Goal: Use online tool/utility: Utilize a website feature to perform a specific function

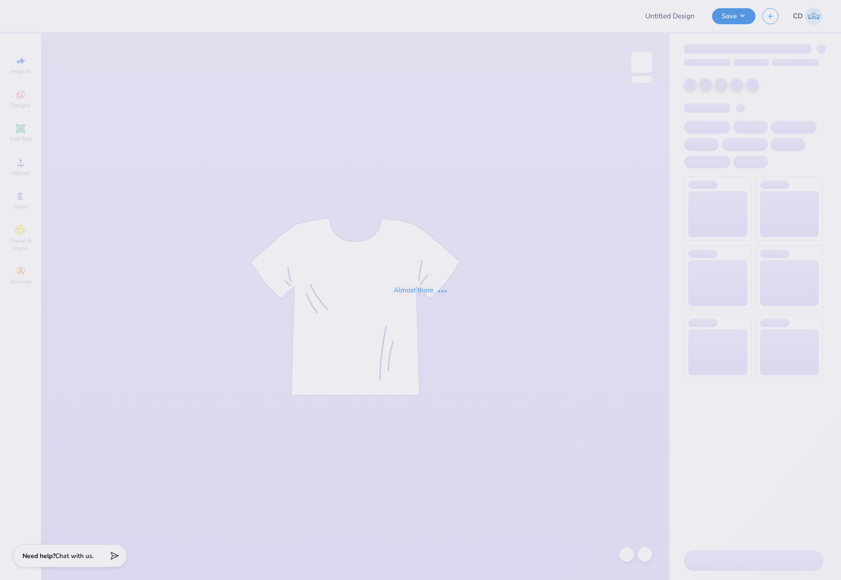
type input "NSSLHA merch 2/2"
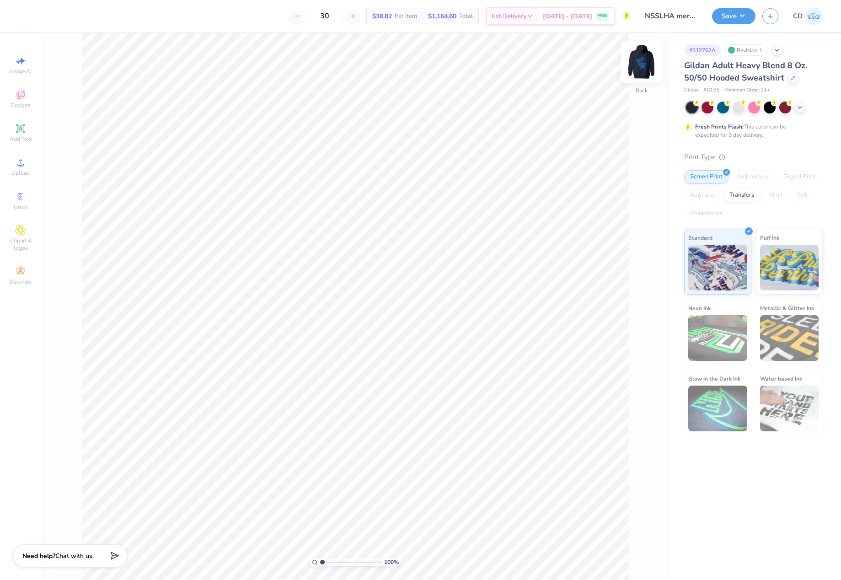
click at [643, 58] on img at bounding box center [641, 62] width 37 height 37
drag, startPoint x: 322, startPoint y: 561, endPoint x: 330, endPoint y: 560, distance: 8.7
type input "2.27"
click at [330, 560] on input "range" at bounding box center [351, 562] width 62 height 8
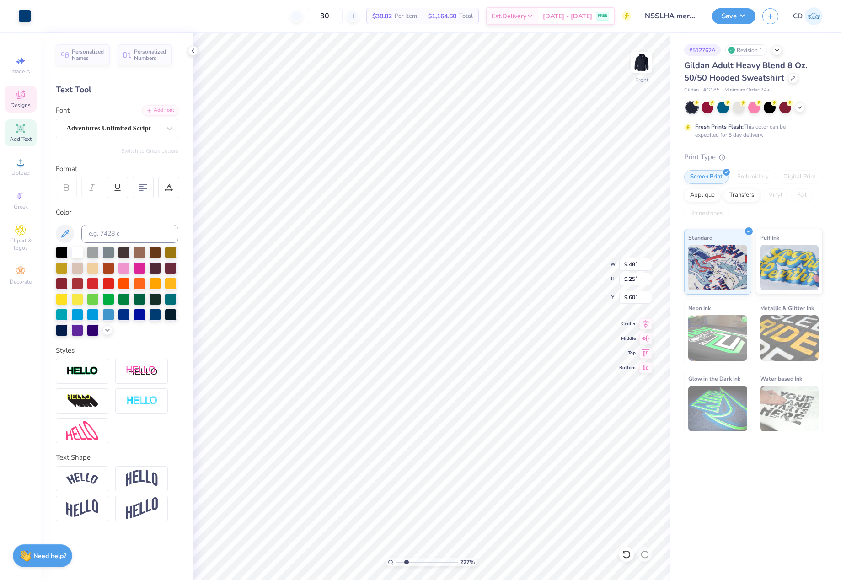
type input "9.48"
type input "9.25"
type input "9.60"
click at [558, 568] on li "Send to Back" at bounding box center [563, 569] width 72 height 18
type input "6.05"
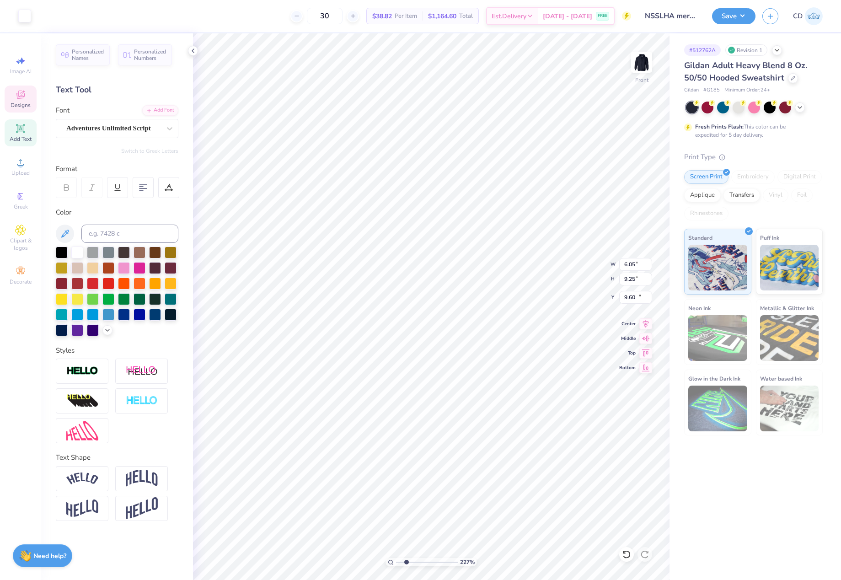
type input "1.16"
type input "13.22"
type input "3.00"
type input "0.67"
type input "16.11"
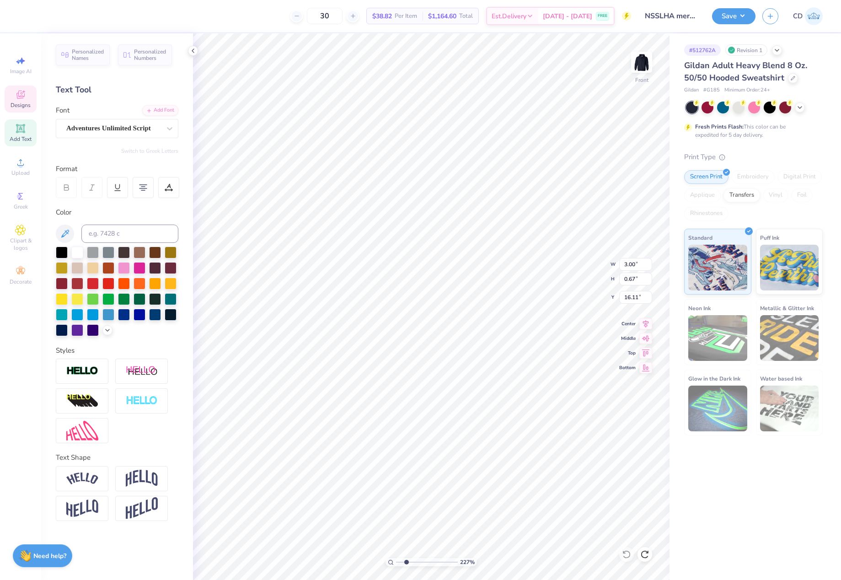
type input "3.75"
type input "0.85"
type input "15.15"
type input "11.00"
type input "12.84"
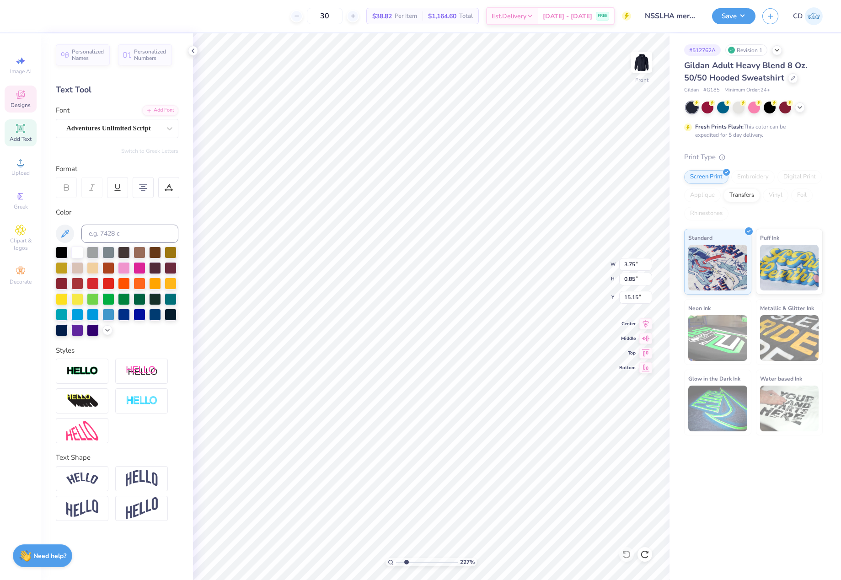
type input "6.00"
type input "11.00"
type input "12.84"
type input "6.00"
type input "3.75"
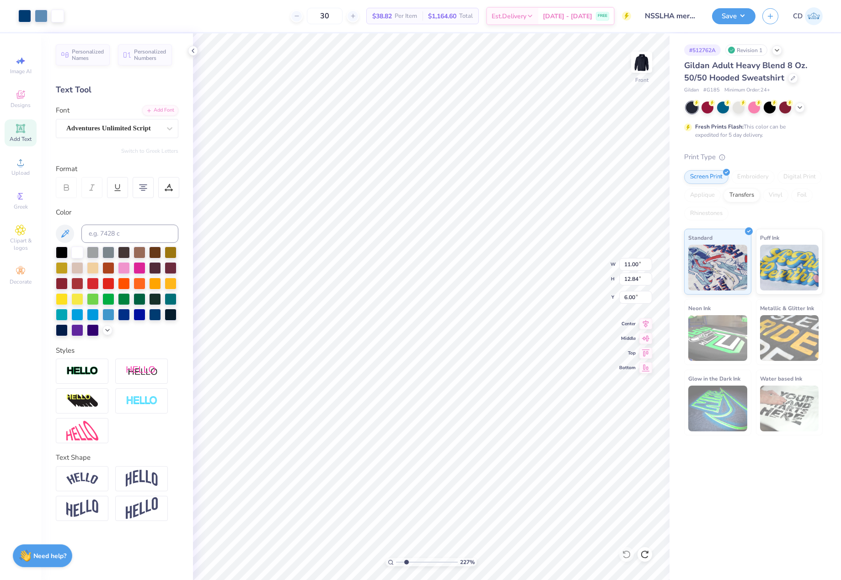
type input "0.85"
type input "18.36"
type input "1.64"
type input "15.15"
click at [554, 570] on li "Send to Back" at bounding box center [554, 569] width 72 height 18
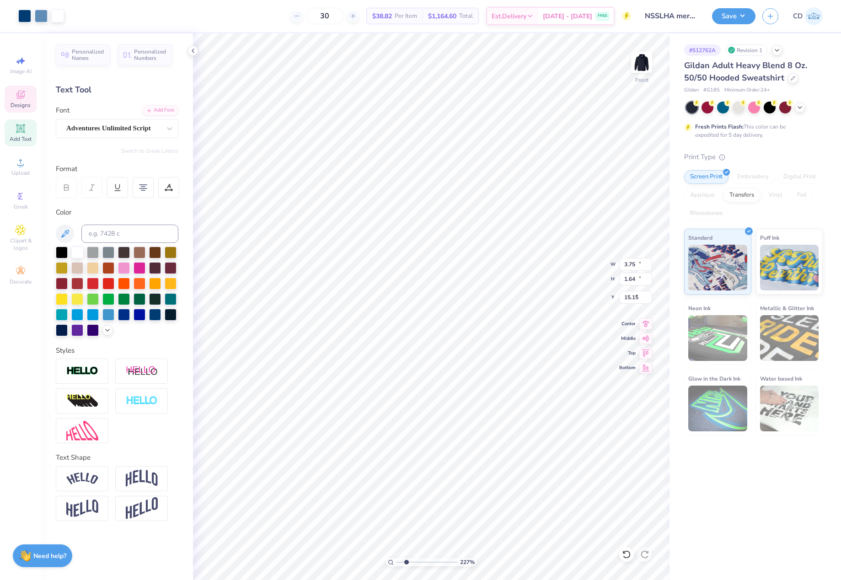
type input "11.00"
type input "12.84"
type input "6.00"
type input "9.48"
type input "9.25"
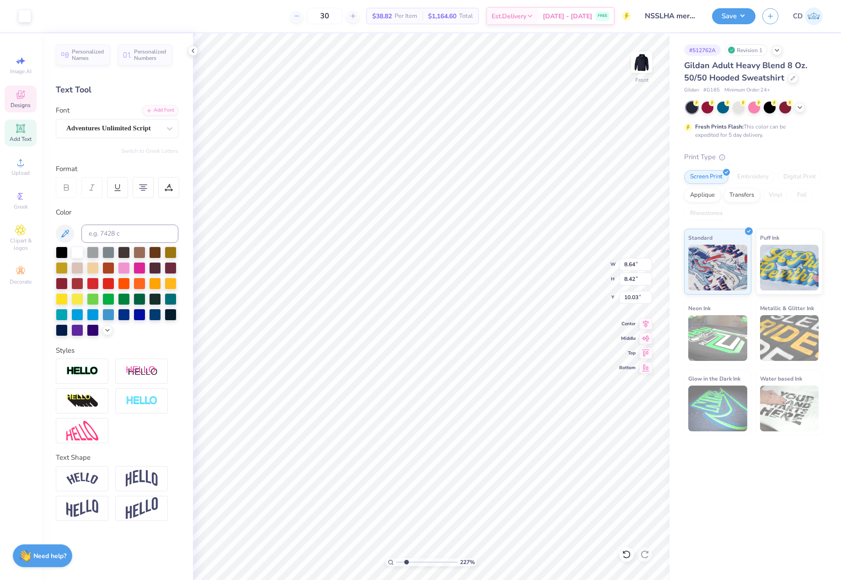
type input "9.60"
click at [604, 566] on li "Send to Back" at bounding box center [602, 569] width 72 height 18
type input "9.48"
type input "9.25"
type input "9.60"
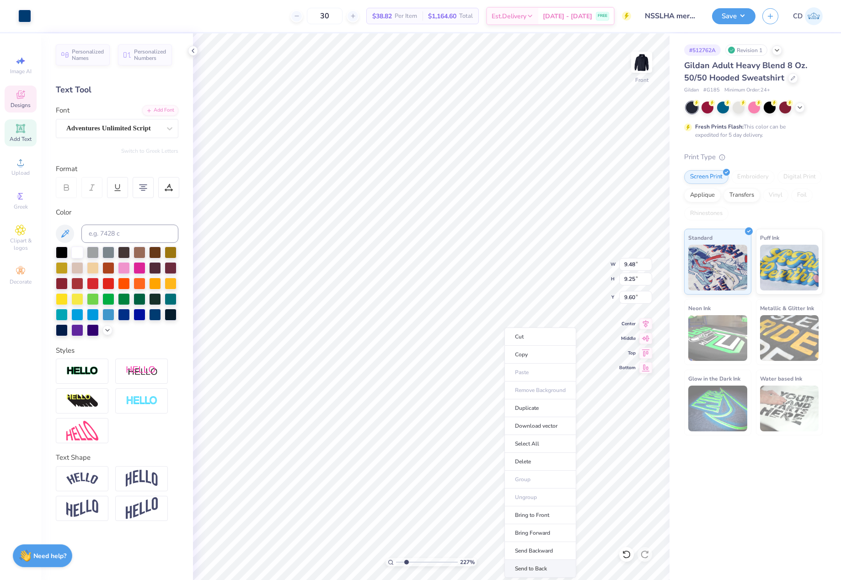
click at [544, 570] on li "Send to Back" at bounding box center [540, 569] width 72 height 18
type input "1.64"
click at [547, 512] on li "Bring to Front" at bounding box center [552, 515] width 72 height 18
type input "9.48"
type input "9.25"
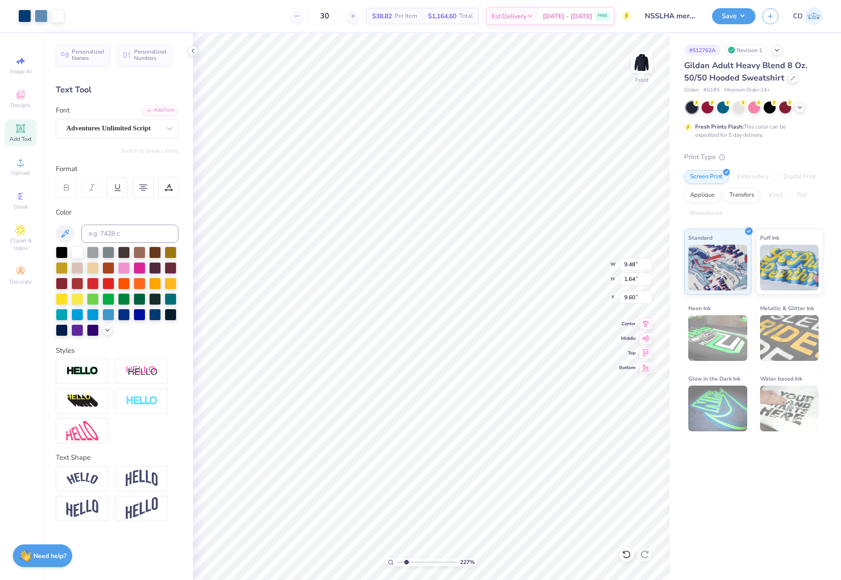
type input "9.60"
click at [599, 517] on li "Bring to Front" at bounding box center [599, 515] width 72 height 18
click at [596, 546] on li "Send Backward" at bounding box center [599, 551] width 72 height 18
click at [585, 549] on li "Send Backward" at bounding box center [582, 551] width 72 height 18
click at [581, 546] on li "Send Backward" at bounding box center [573, 551] width 72 height 18
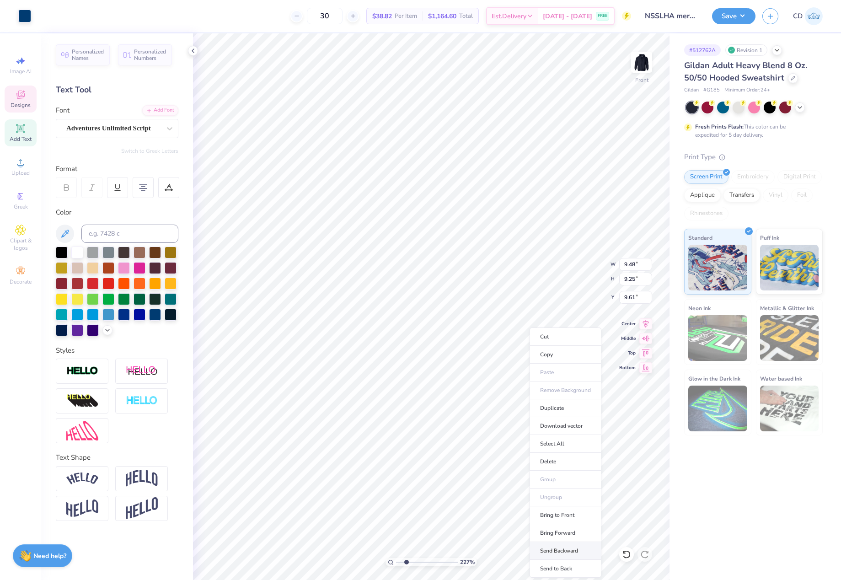
click at [575, 549] on li "Send Backward" at bounding box center [566, 551] width 72 height 18
click at [584, 554] on li "Send Backward" at bounding box center [572, 551] width 72 height 18
